Goal: Transaction & Acquisition: Purchase product/service

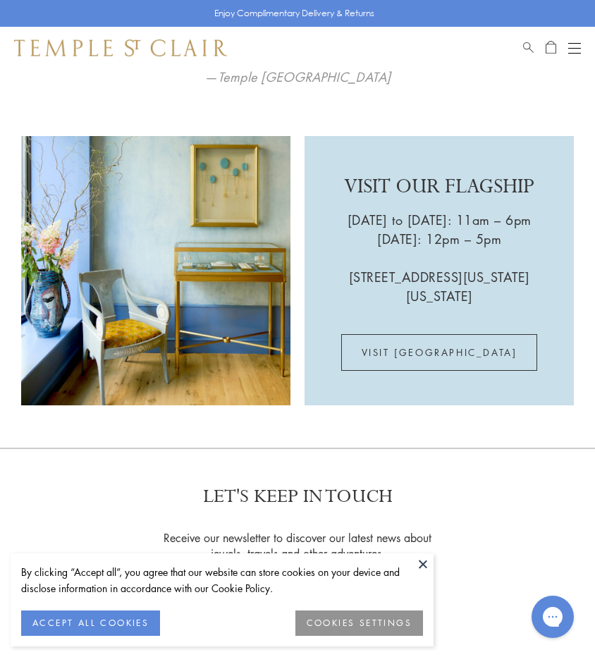
scroll to position [2508, 0]
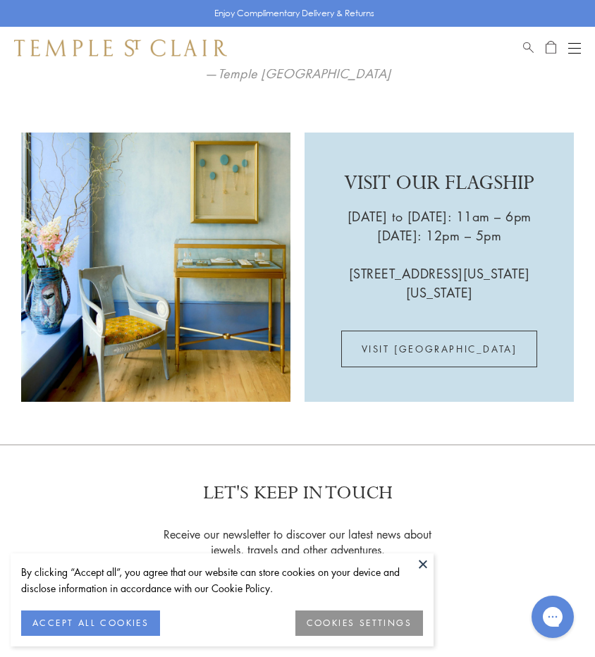
click at [567, 48] on div "Book an Appointment" at bounding box center [552, 47] width 58 height 17
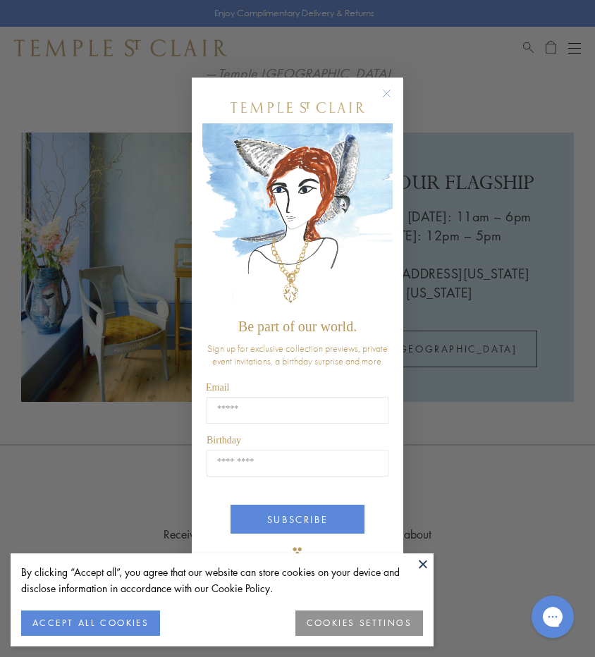
click at [567, 49] on div "Close dialog Be part of our world. Sign up for exclusive collection previews, p…" at bounding box center [297, 328] width 595 height 657
click at [581, 49] on div "Close dialog Be part of our world. Sign up for exclusive collection previews, p…" at bounding box center [297, 328] width 595 height 657
click at [389, 92] on icon "Close dialog" at bounding box center [387, 93] width 7 height 7
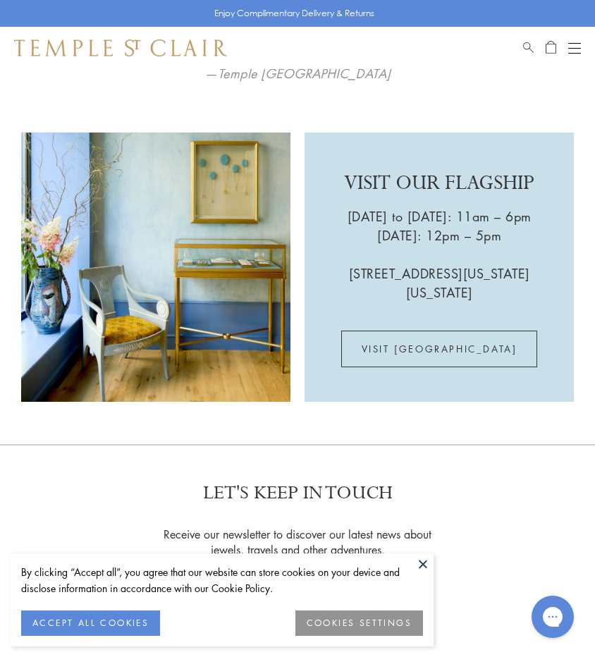
click at [568, 43] on div "Book an Appointment" at bounding box center [552, 47] width 58 height 17
click at [580, 46] on button "Open navigation" at bounding box center [574, 47] width 13 height 17
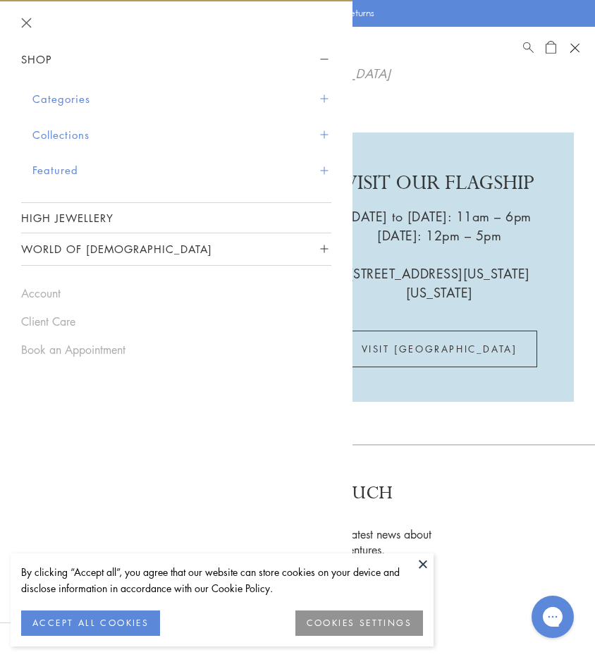
click at [90, 94] on button "Categories" at bounding box center [181, 99] width 299 height 36
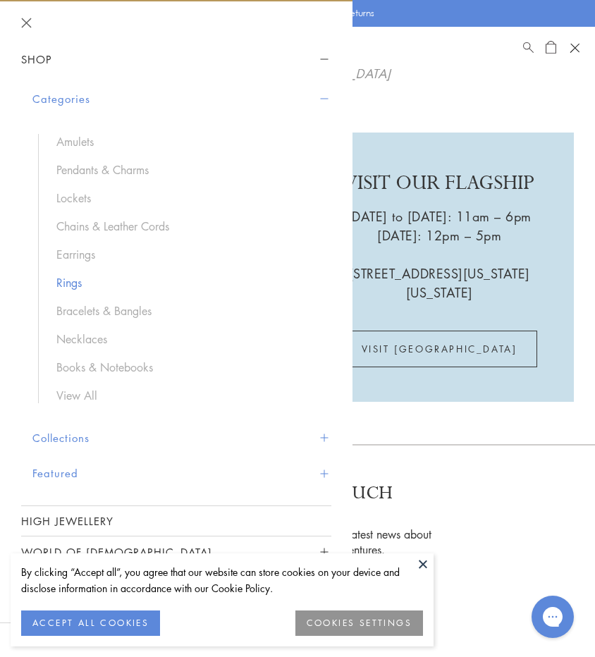
click at [77, 281] on link "Rings" at bounding box center [186, 283] width 261 height 16
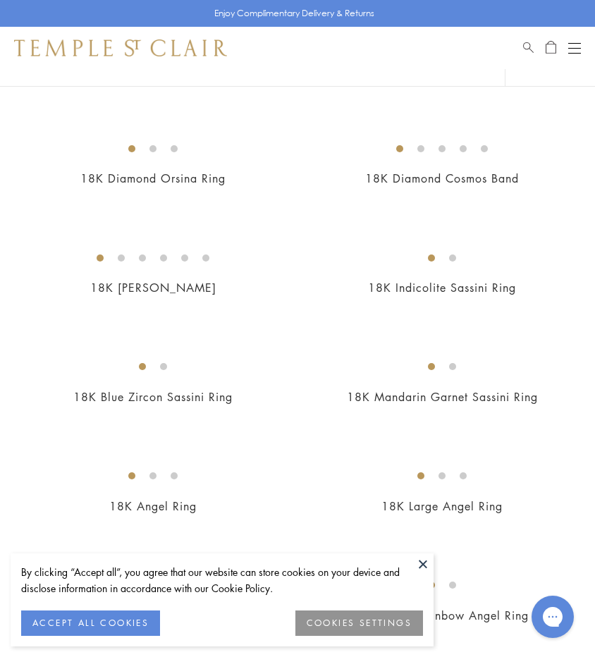
scroll to position [497, 0]
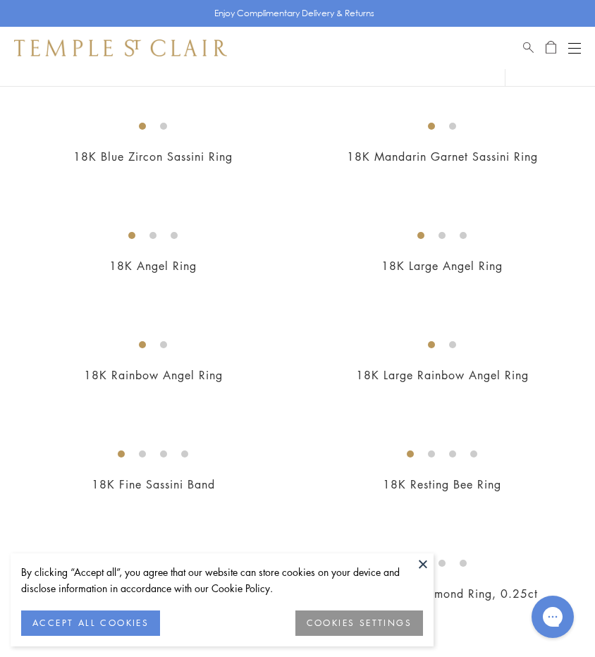
scroll to position [697, 0]
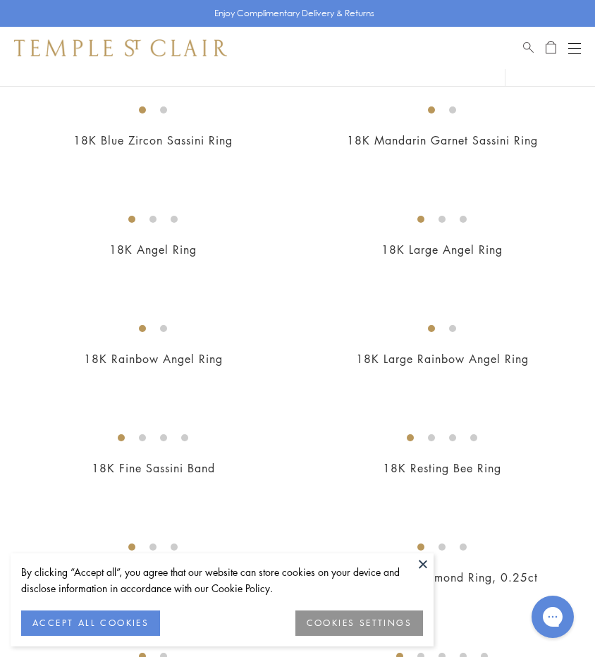
click at [0, 0] on img at bounding box center [0, 0] width 0 height 0
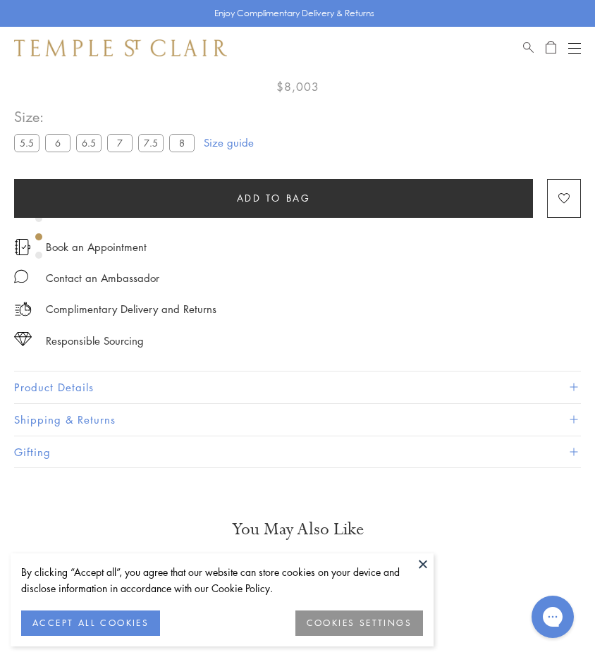
scroll to position [664, 0]
